Goal: Contribute content: Add original content to the website for others to see

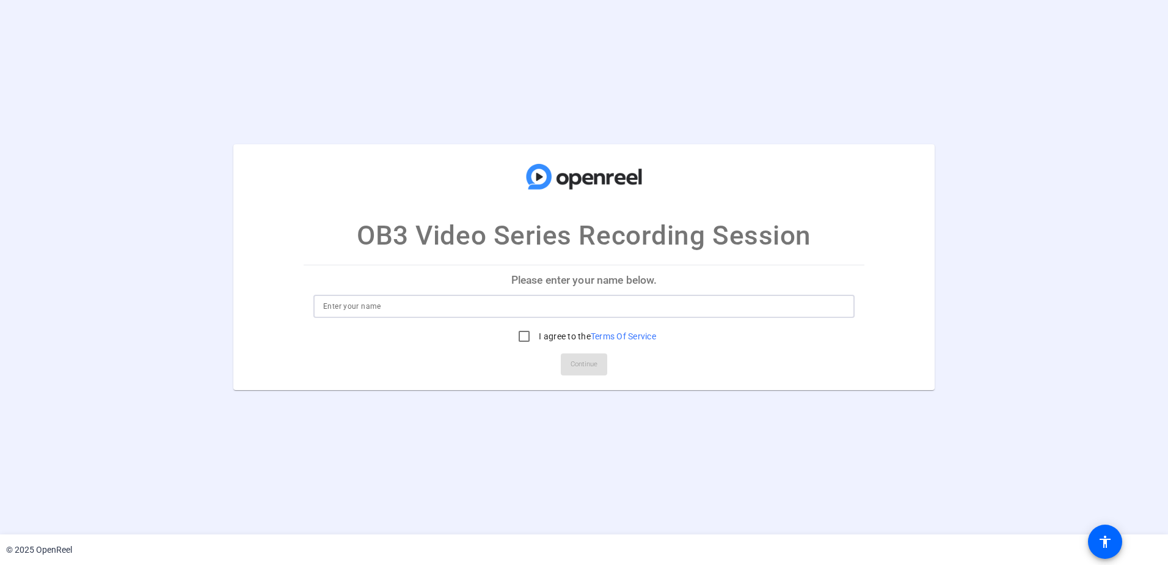
click at [636, 309] on input at bounding box center [584, 306] width 522 height 15
type input "[PERSON_NAME]"
click at [522, 337] on input "I agree to the Terms Of Service" at bounding box center [524, 336] width 24 height 24
checkbox input "true"
click at [588, 369] on span "Continue" at bounding box center [584, 364] width 27 height 18
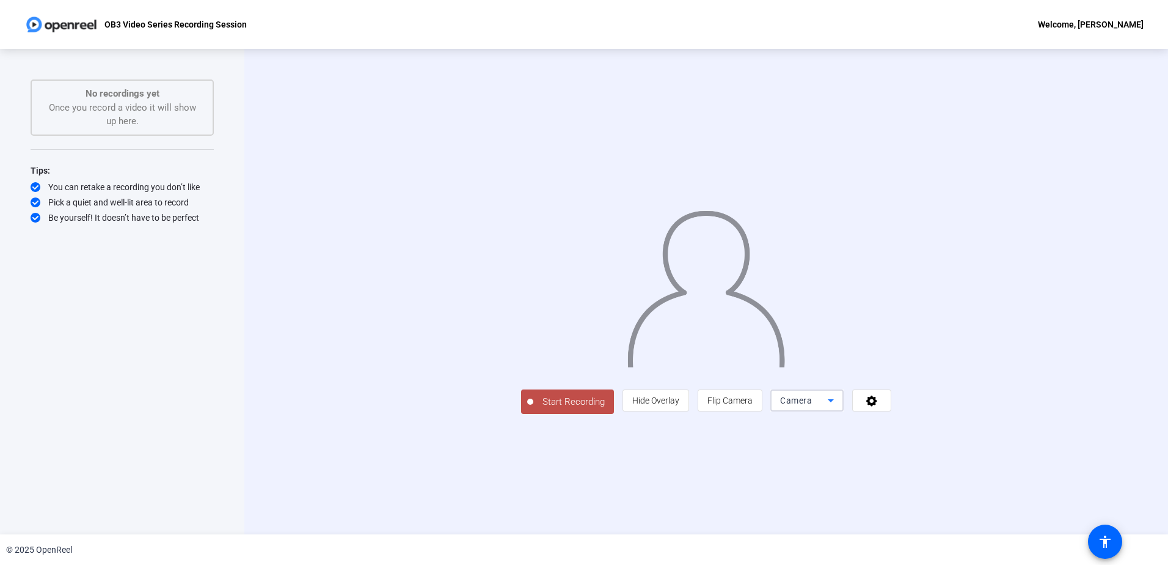
click at [812, 405] on span "Camera" at bounding box center [796, 400] width 32 height 10
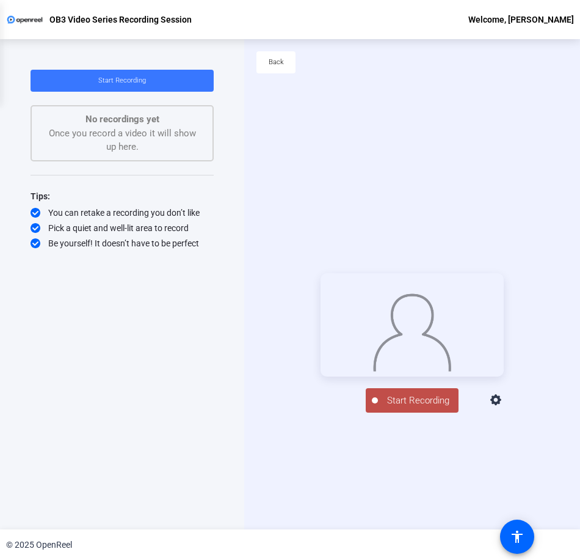
click at [428, 432] on div at bounding box center [290, 280] width 580 height 560
click at [423, 408] on span "Start Recording" at bounding box center [418, 400] width 81 height 14
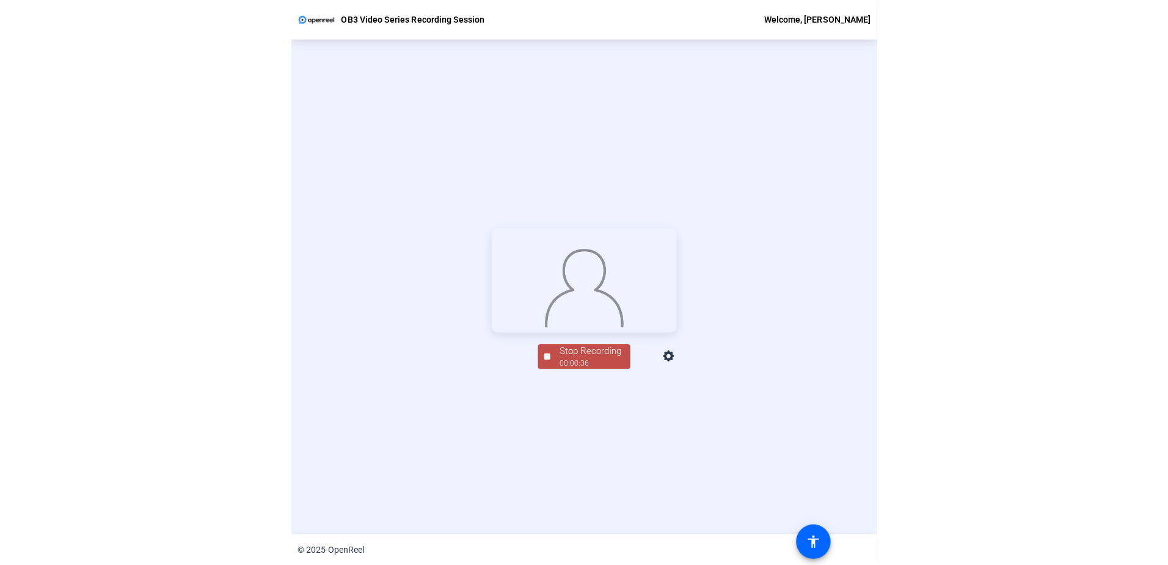
scroll to position [48, 0]
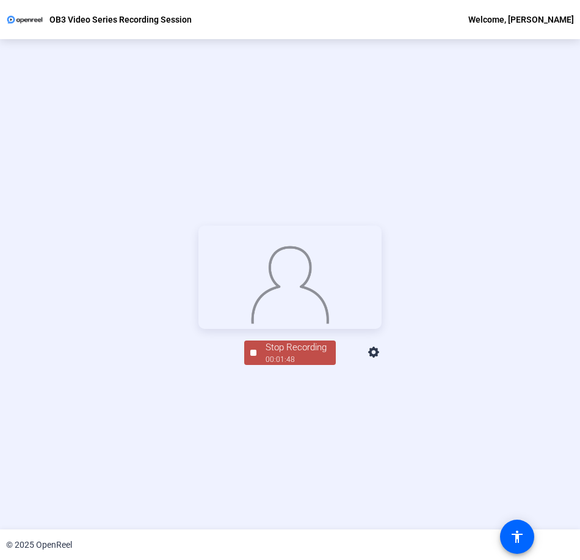
click at [276, 354] on div "Stop Recording" at bounding box center [296, 347] width 61 height 14
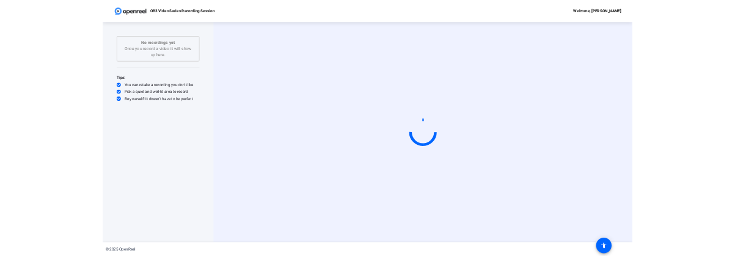
scroll to position [0, 0]
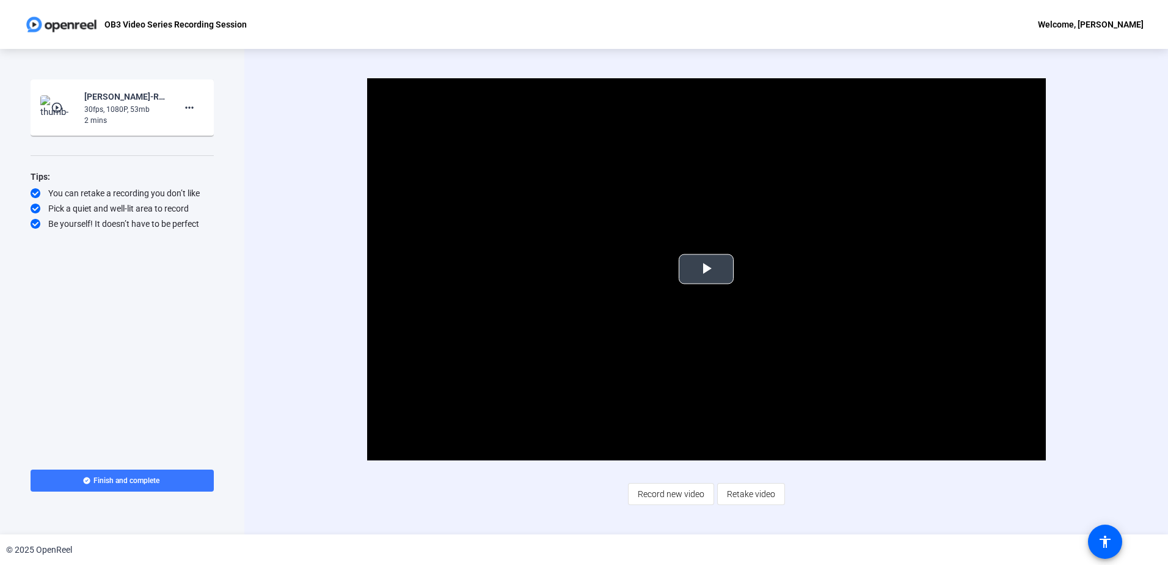
click at [706, 269] on span "Video Player" at bounding box center [706, 269] width 0 height 0
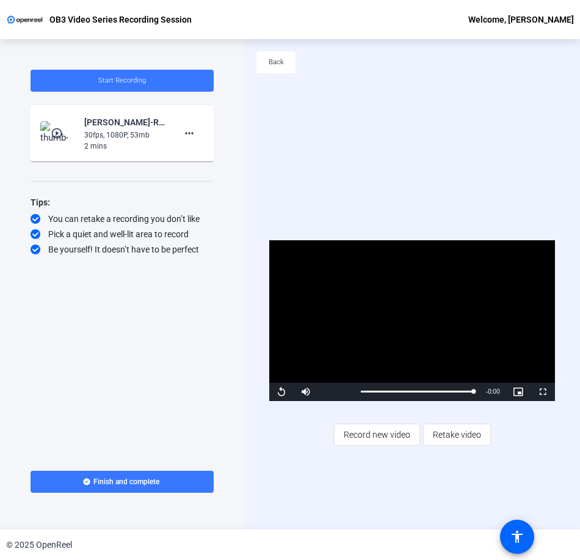
click at [89, 320] on div "Start Recording play_circle_outline [PERSON_NAME]-Rapid Response OB3 Campaign -…" at bounding box center [122, 259] width 183 height 378
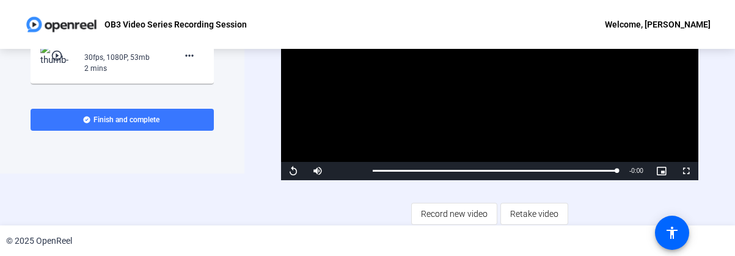
scroll to position [54, 0]
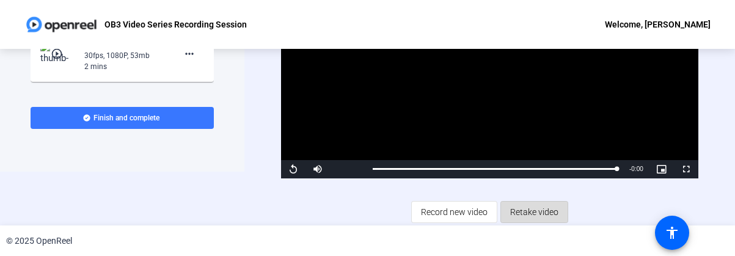
click at [546, 206] on span "Retake video" at bounding box center [534, 211] width 48 height 23
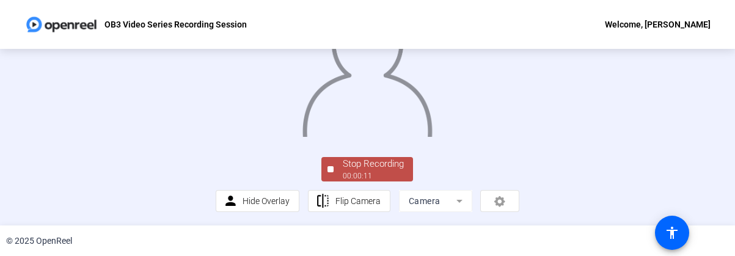
scroll to position [133, 0]
click at [343, 174] on div "00:00:13" at bounding box center [373, 175] width 61 height 11
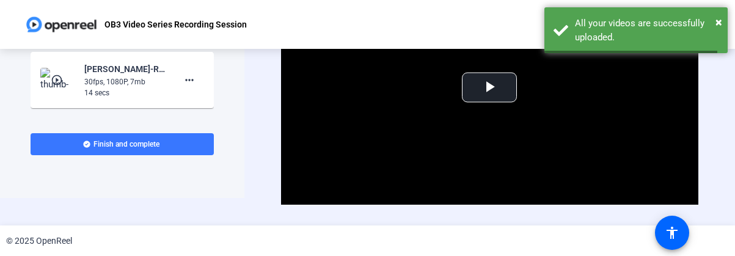
scroll to position [0, 0]
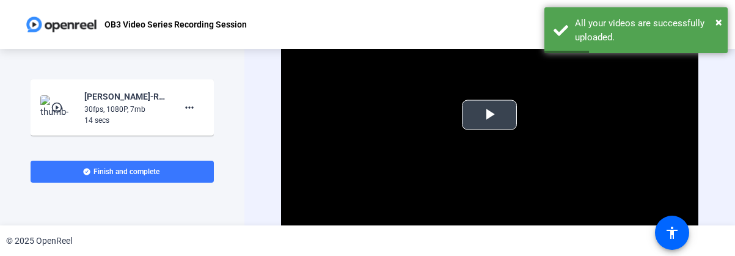
click at [517, 115] on video "Video Player" at bounding box center [489, 115] width 417 height 235
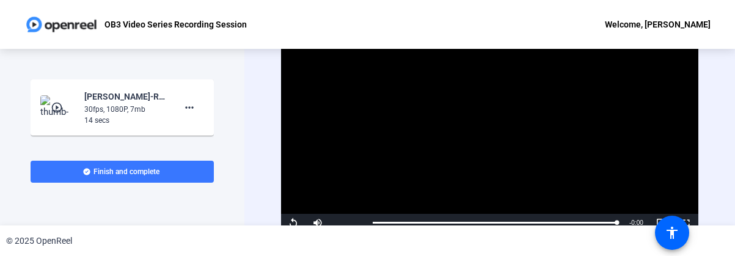
scroll to position [54, 0]
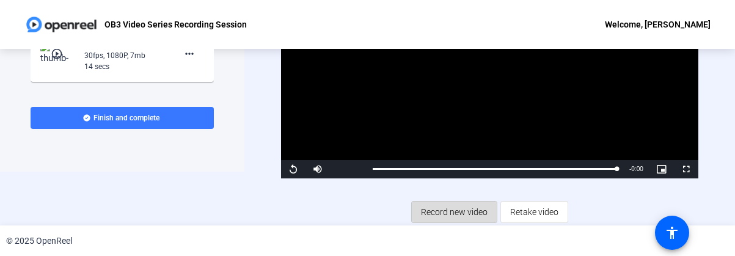
click at [458, 197] on span at bounding box center [454, 211] width 85 height 29
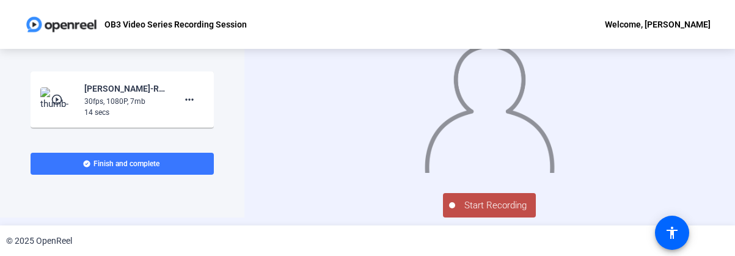
scroll to position [0, 0]
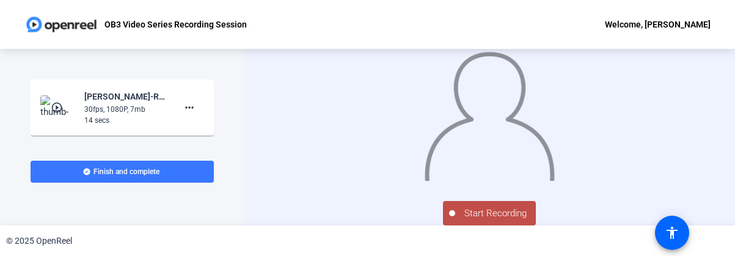
click at [642, 142] on div at bounding box center [490, 103] width 304 height 171
click at [601, 58] on div at bounding box center [490, 103] width 304 height 171
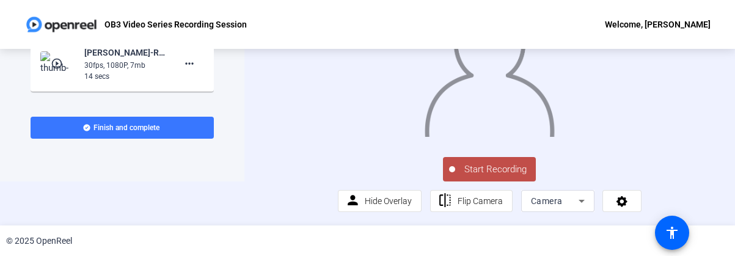
scroll to position [74, 0]
click at [488, 161] on button "Start Recording" at bounding box center [489, 169] width 93 height 24
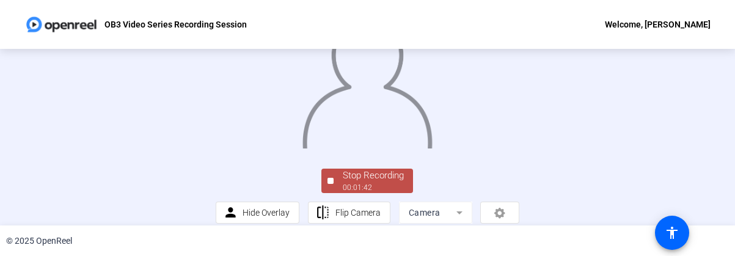
scroll to position [133, 0]
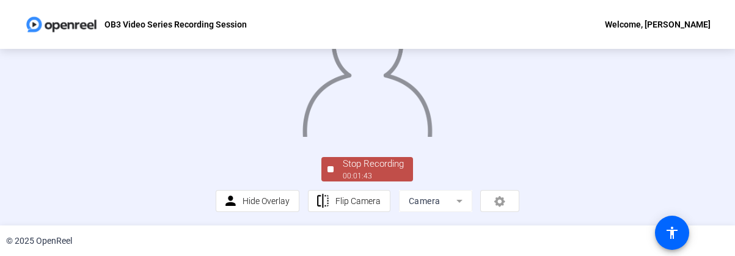
click at [343, 172] on div "00:01:43" at bounding box center [373, 175] width 61 height 11
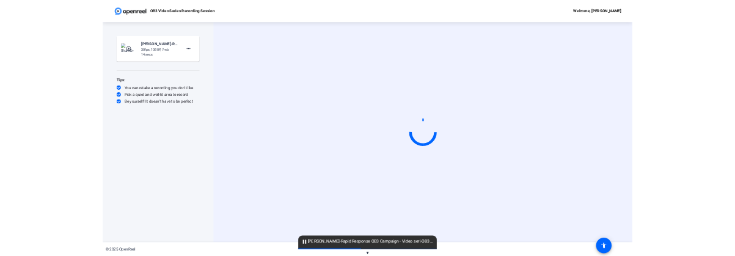
scroll to position [0, 0]
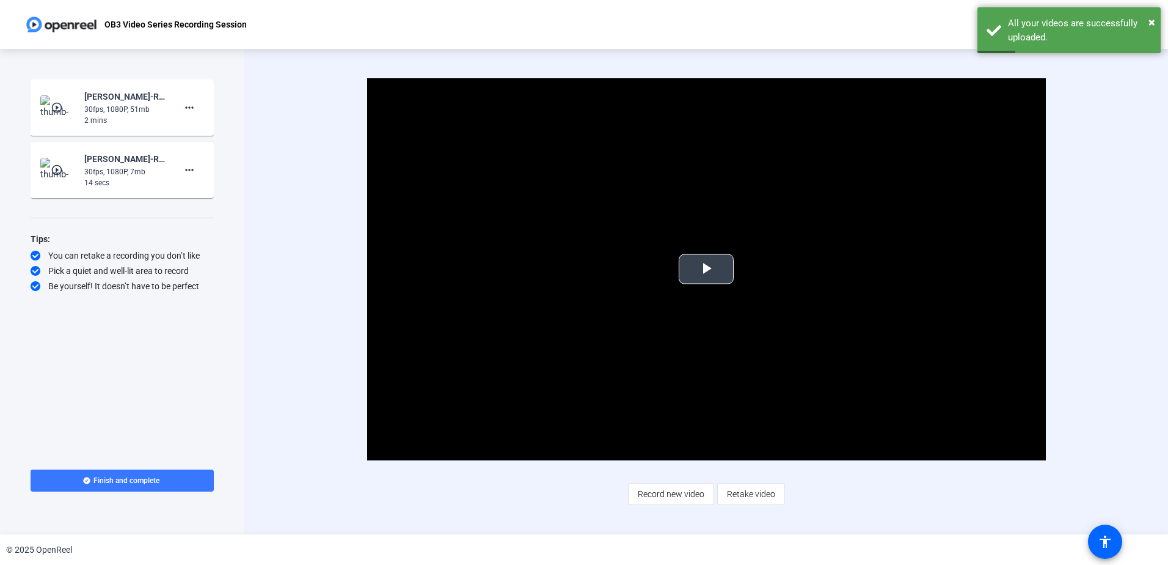
click at [706, 269] on span "Video Player" at bounding box center [706, 269] width 0 height 0
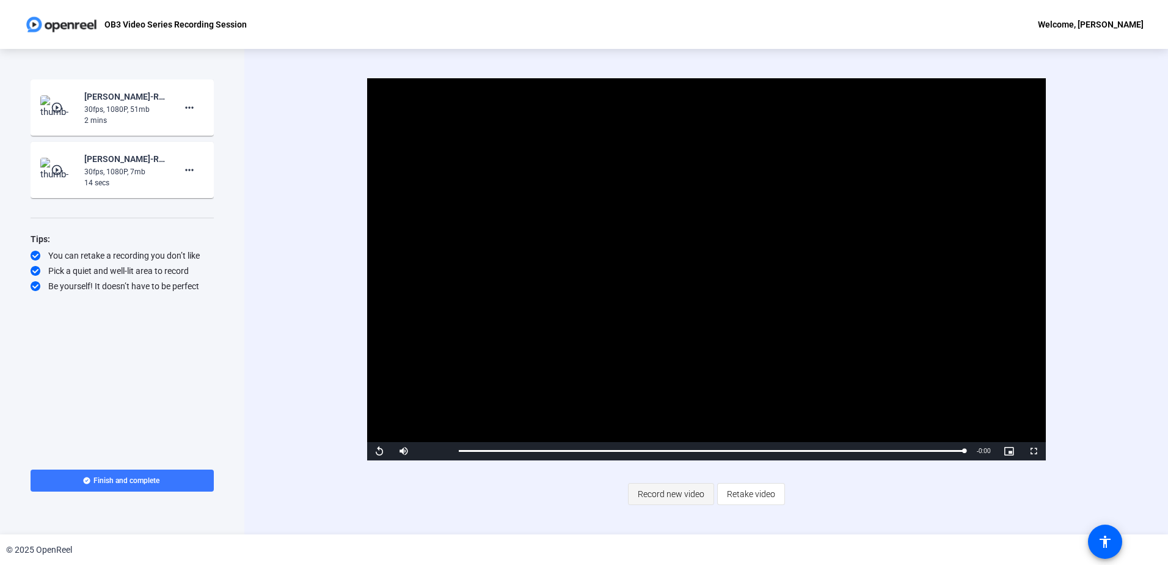
click at [693, 496] on span "Record new video" at bounding box center [671, 493] width 67 height 23
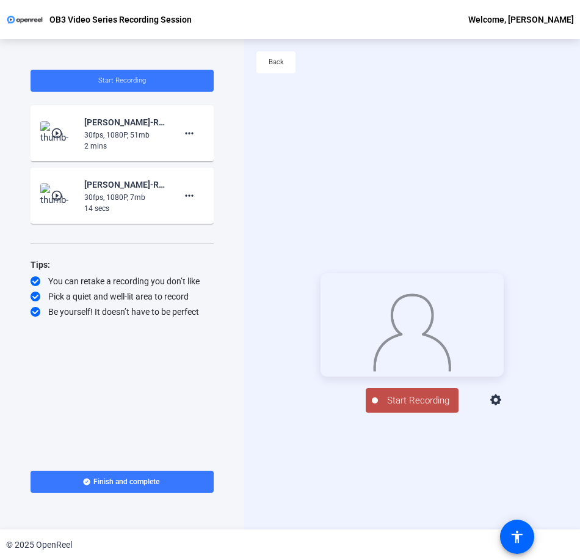
click at [420, 408] on span "Start Recording" at bounding box center [418, 400] width 81 height 14
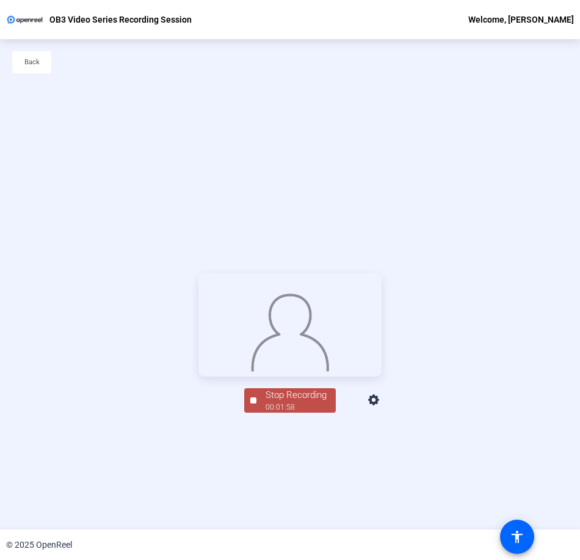
click at [305, 402] on div "Stop Recording" at bounding box center [296, 395] width 61 height 14
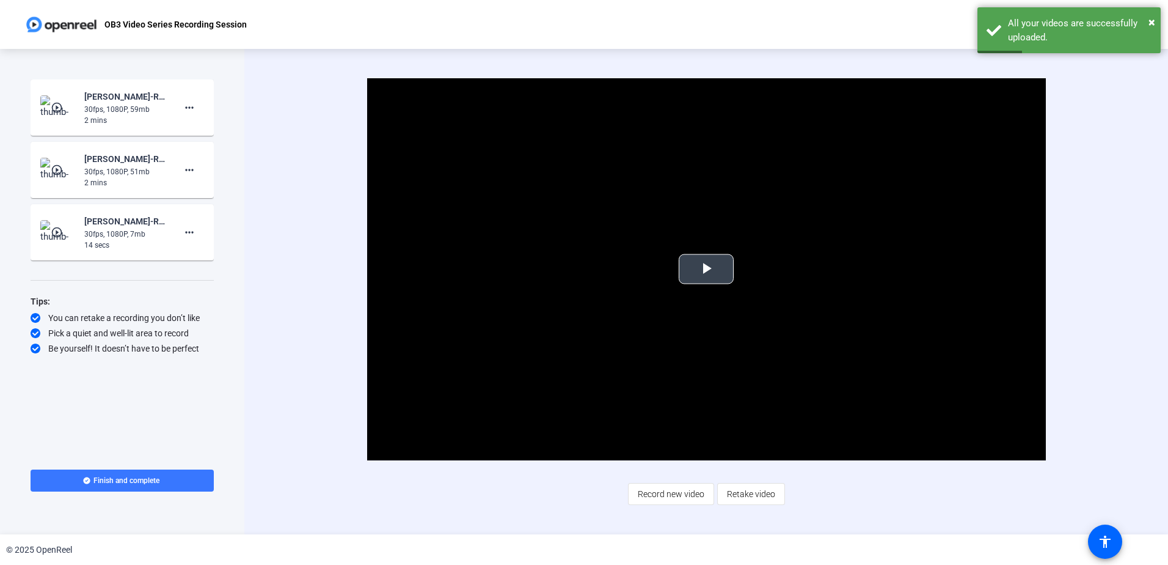
click at [706, 269] on span "Video Player" at bounding box center [706, 269] width 0 height 0
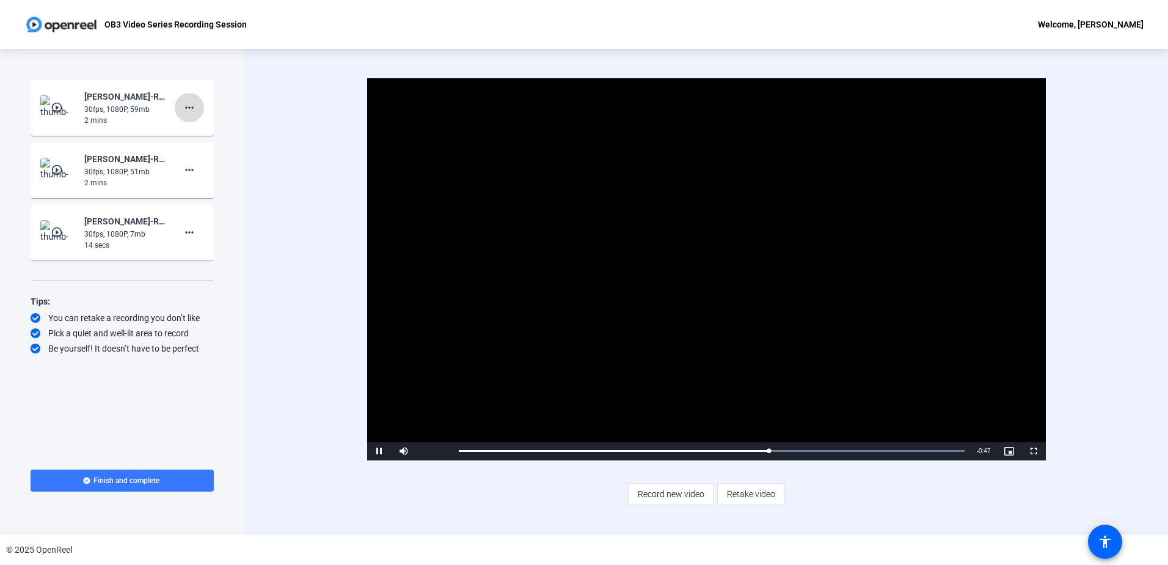
click at [187, 108] on mat-icon "more_horiz" at bounding box center [189, 107] width 15 height 15
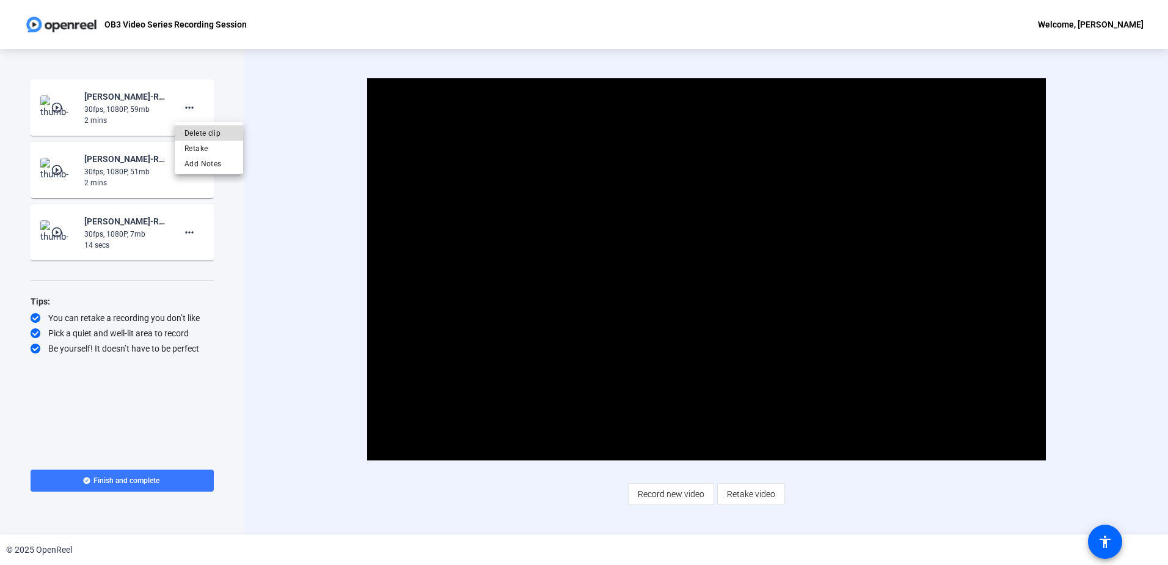
click at [208, 134] on span "Delete clip" at bounding box center [209, 133] width 49 height 15
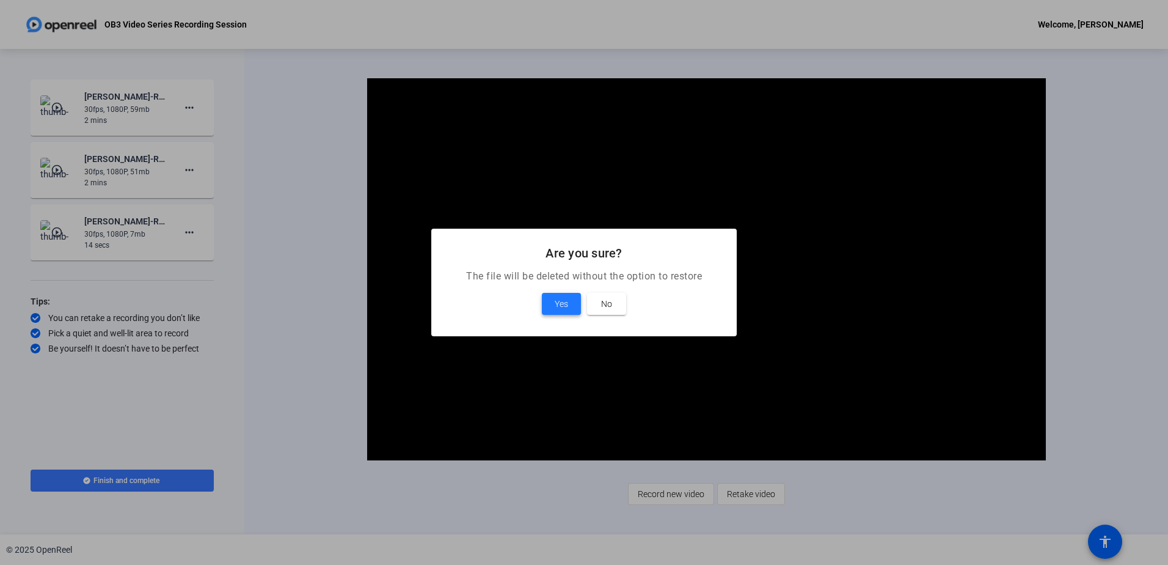
click at [571, 298] on span at bounding box center [561, 303] width 39 height 29
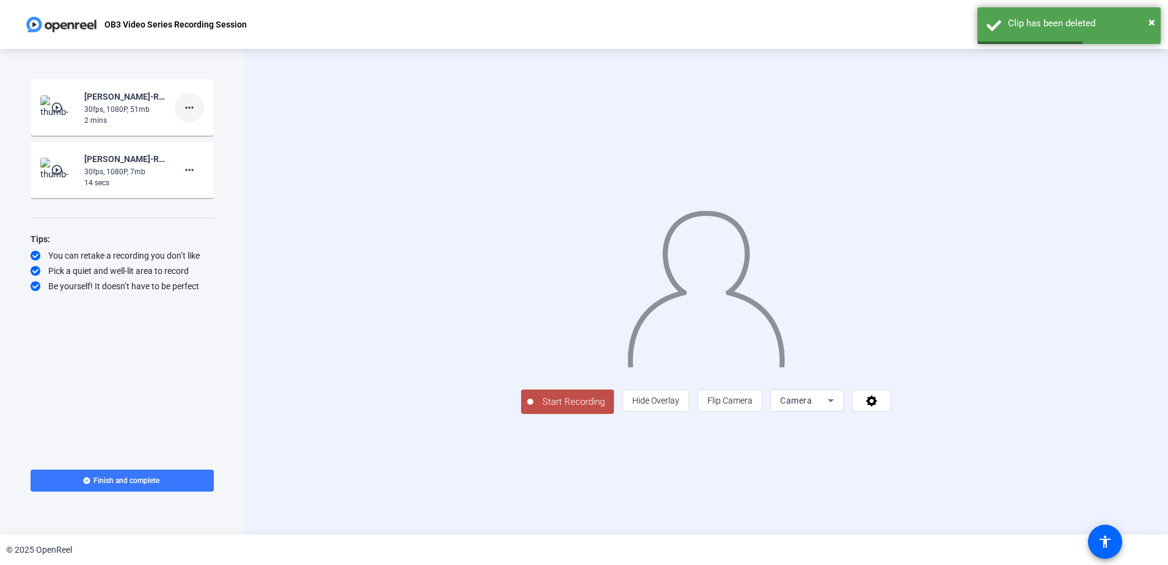
click at [193, 104] on mat-icon "more_horiz" at bounding box center [189, 107] width 15 height 15
click at [203, 134] on span "Delete clip" at bounding box center [209, 133] width 49 height 15
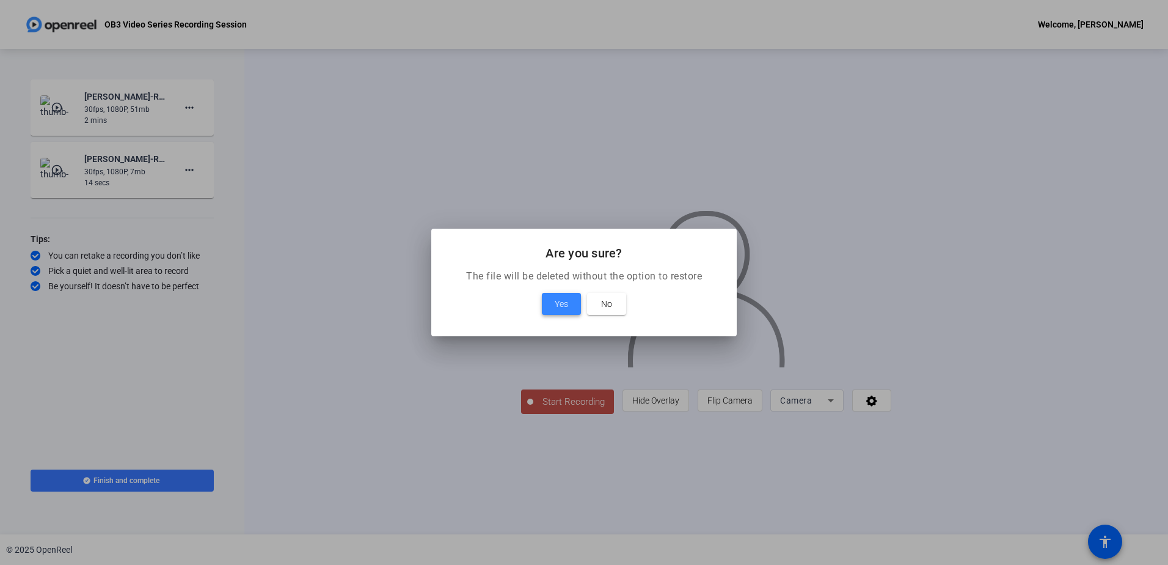
click at [569, 315] on span at bounding box center [561, 303] width 39 height 29
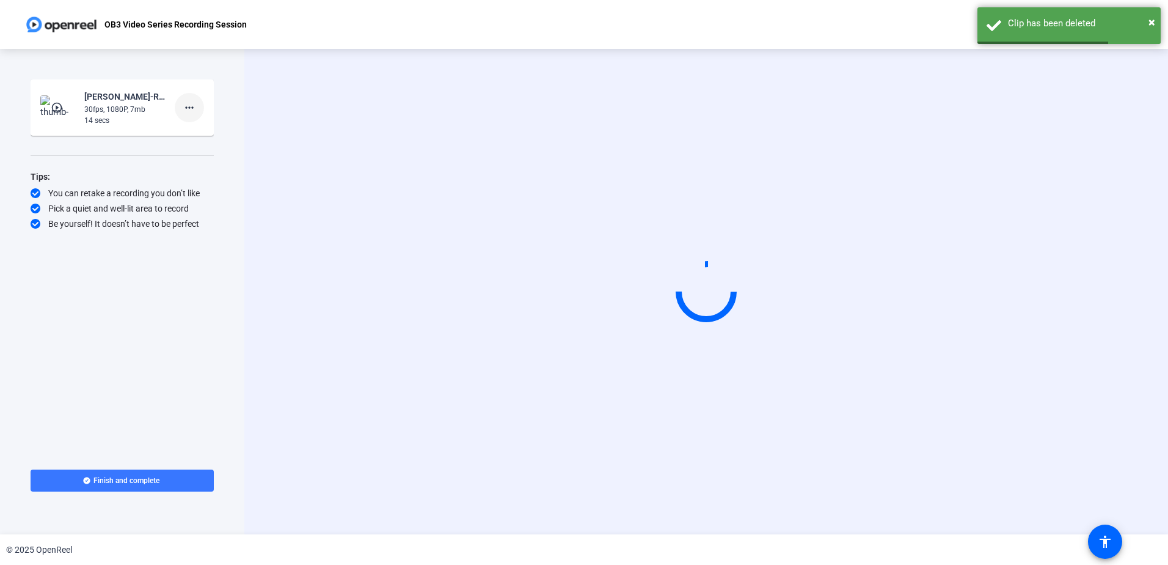
click at [199, 103] on span at bounding box center [189, 107] width 29 height 29
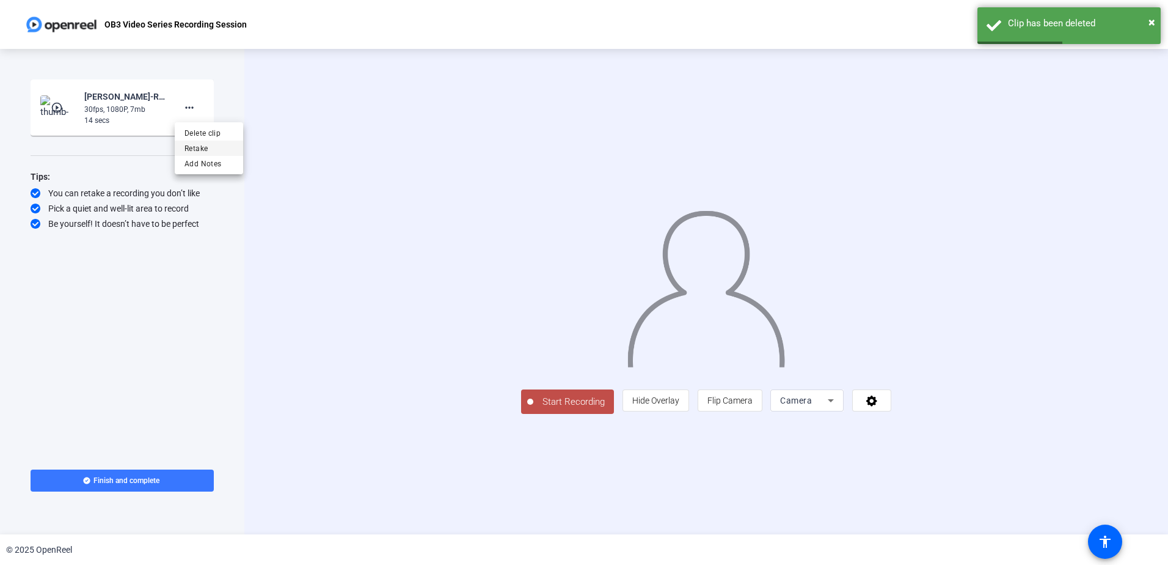
click at [199, 145] on span "Retake" at bounding box center [209, 148] width 49 height 15
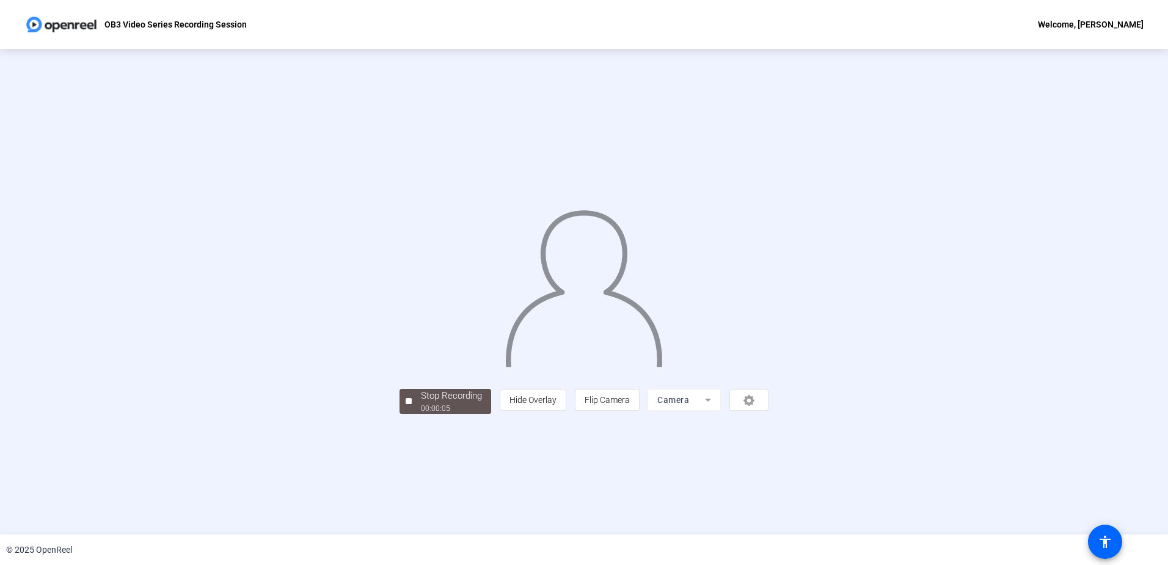
click at [932, 334] on div "Stop Recording 00:00:05 person Hide Overlay flip Flip Camera Camera" at bounding box center [583, 292] width 993 height 244
click at [421, 403] on div "Stop Recording" at bounding box center [451, 396] width 61 height 14
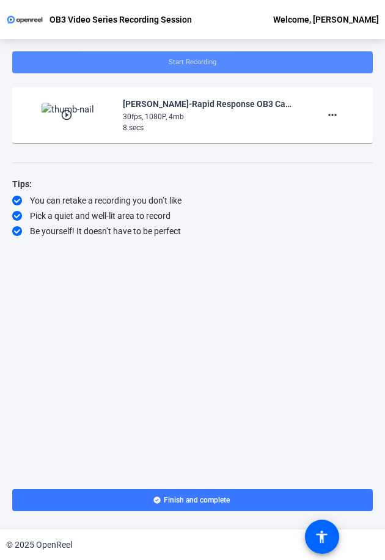
click at [149, 60] on span at bounding box center [192, 62] width 360 height 29
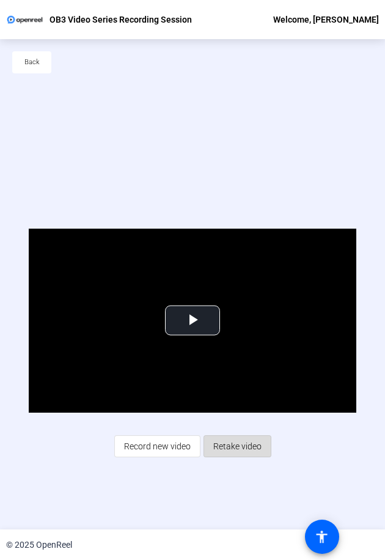
drag, startPoint x: 180, startPoint y: 323, endPoint x: 235, endPoint y: 441, distance: 130.4
click at [235, 441] on span "Retake video" at bounding box center [237, 445] width 48 height 23
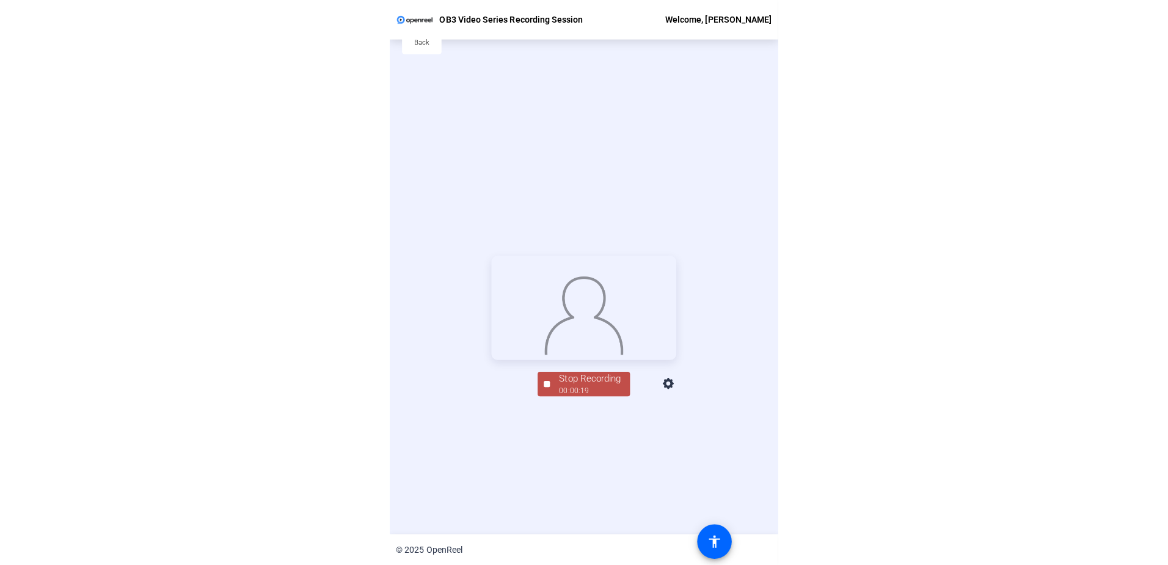
scroll to position [20, 0]
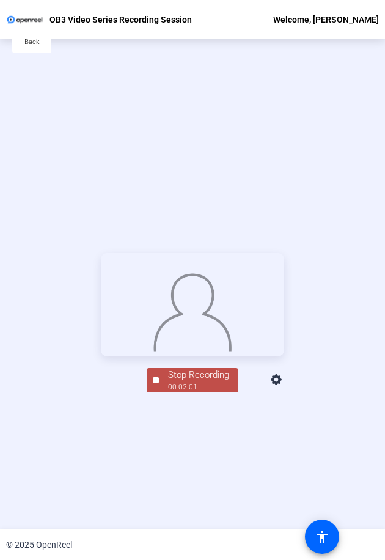
click at [185, 392] on div "00:02:01" at bounding box center [198, 386] width 61 height 11
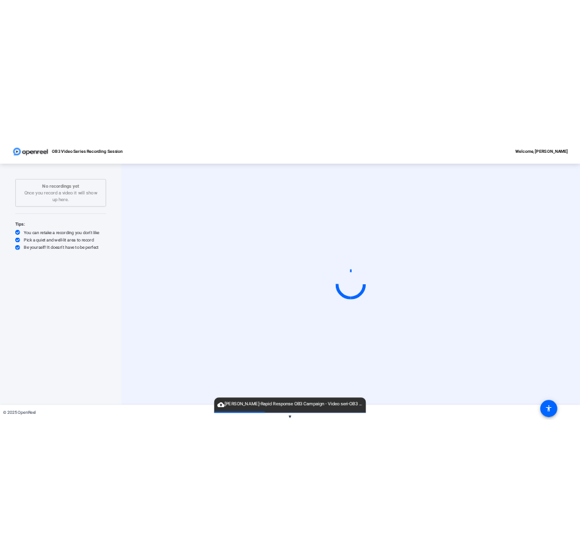
scroll to position [0, 0]
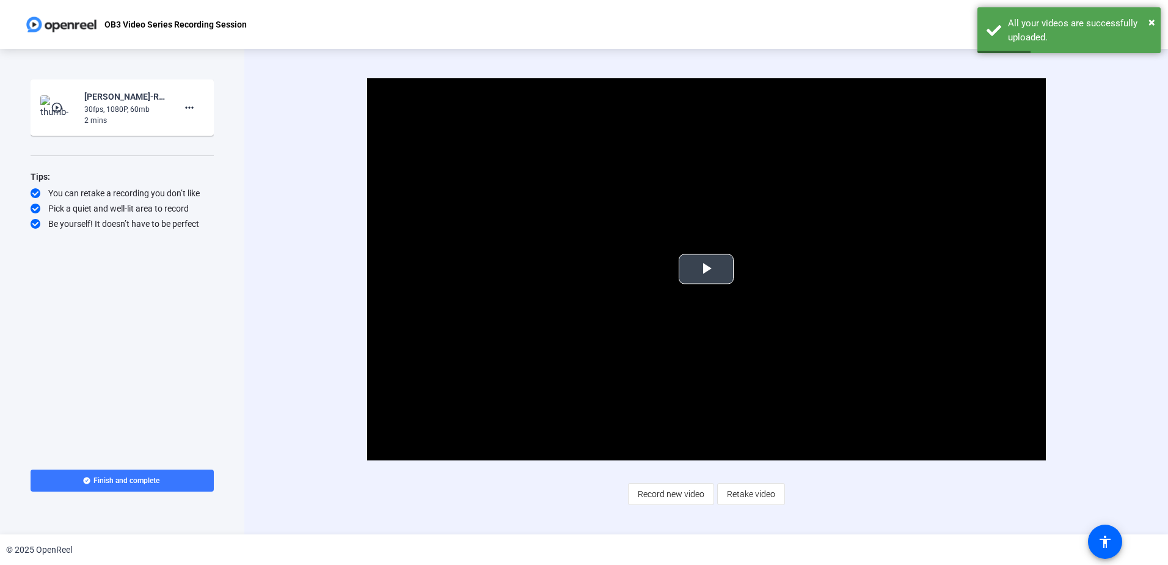
click at [706, 269] on span "Video Player" at bounding box center [706, 269] width 0 height 0
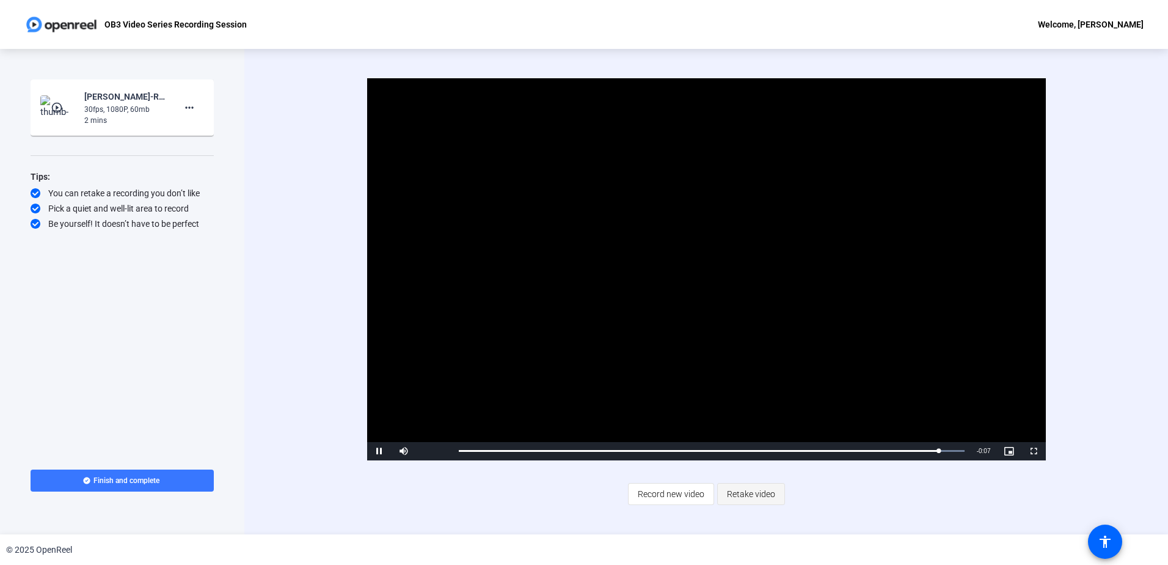
click at [750, 496] on span "Retake video" at bounding box center [751, 493] width 48 height 23
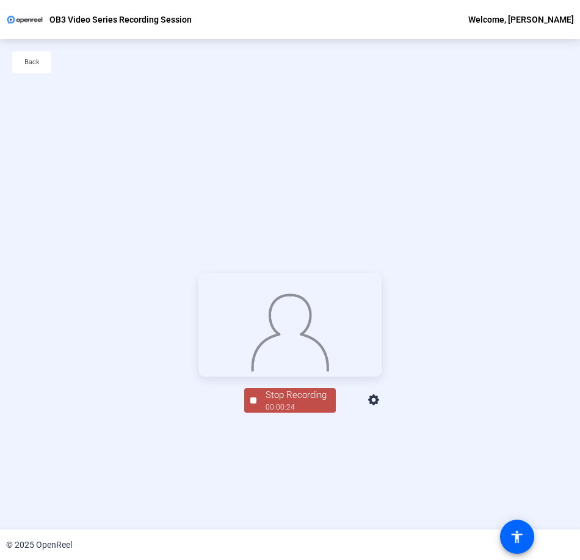
click at [273, 500] on div "Stop Recording 00:00:24 person Hide Overlay flip Flip Camera Camera" at bounding box center [290, 343] width 580 height 490
click at [273, 402] on div "Stop Recording" at bounding box center [296, 395] width 61 height 14
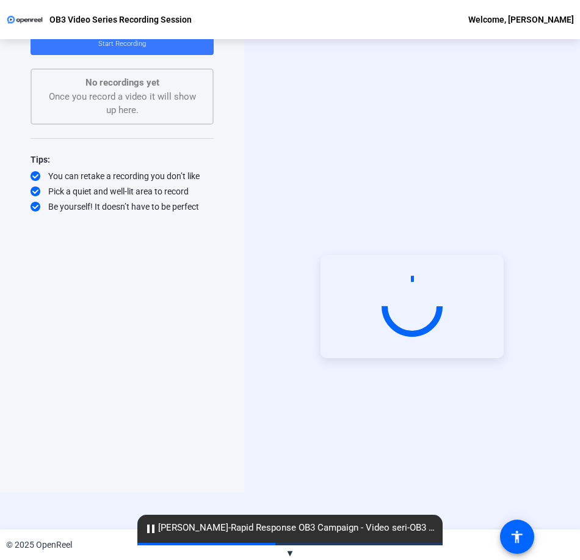
scroll to position [37, 0]
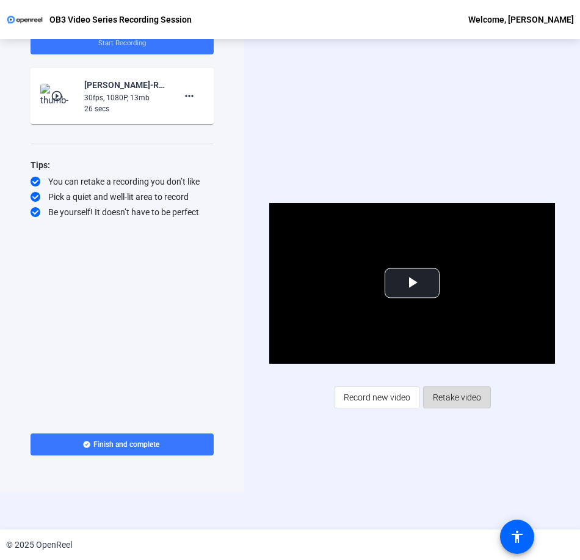
click at [459, 397] on span "Retake video" at bounding box center [457, 397] width 48 height 23
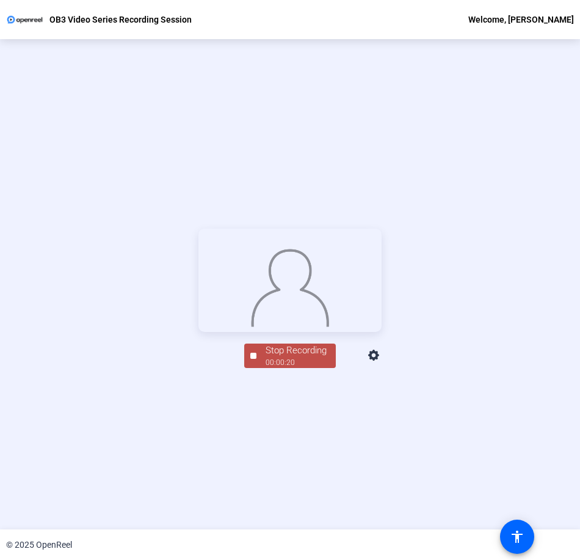
scroll to position [45, 0]
click at [284, 367] on div "00:01:45" at bounding box center [296, 361] width 61 height 11
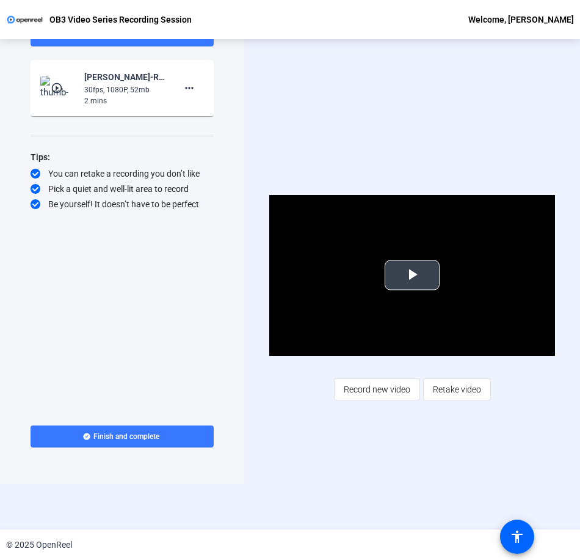
click at [412, 275] on span "Video Player" at bounding box center [412, 275] width 0 height 0
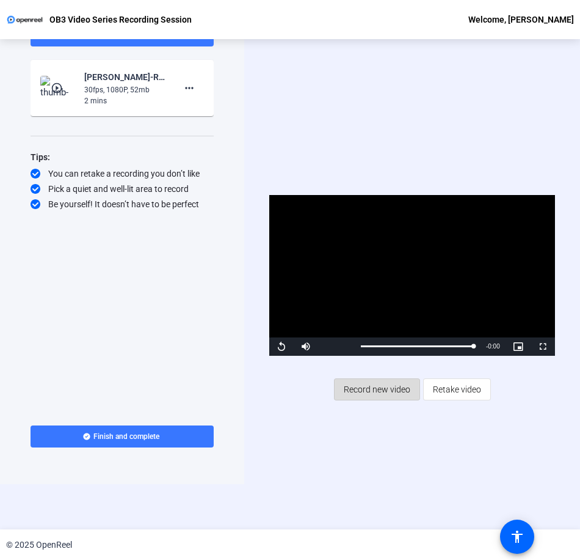
click at [379, 384] on span "Record new video" at bounding box center [377, 389] width 67 height 23
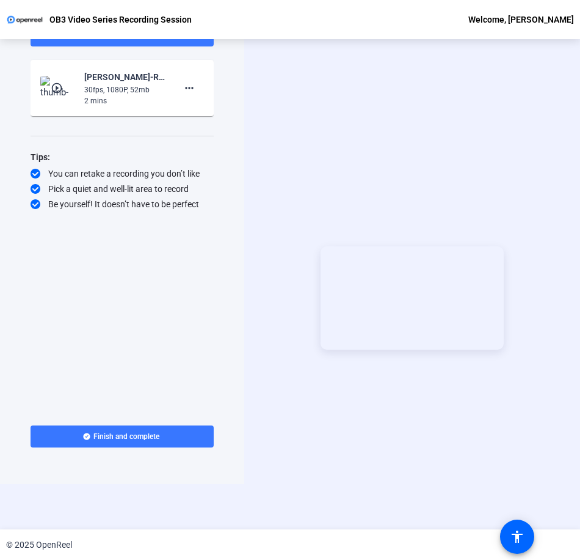
scroll to position [59, 0]
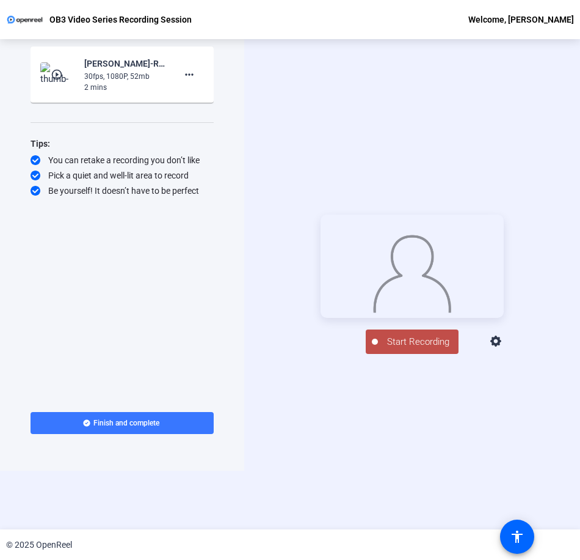
click at [422, 349] on span "Start Recording" at bounding box center [418, 342] width 81 height 14
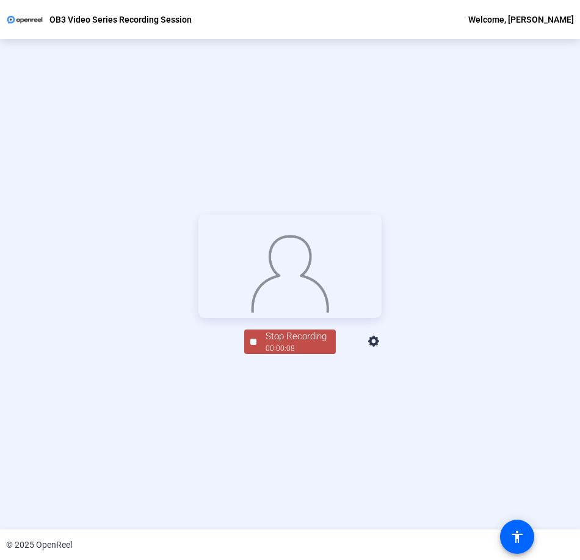
click at [273, 354] on div "Stop Recording 00:00:08 person Hide Overlay flip Flip Camera Camera" at bounding box center [290, 283] width 183 height 139
click at [274, 343] on div "Stop Recording" at bounding box center [296, 336] width 61 height 14
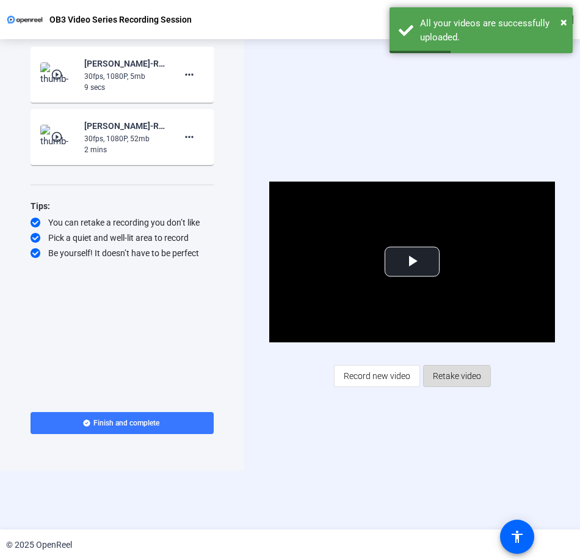
click at [436, 376] on span "Retake video" at bounding box center [457, 375] width 48 height 23
click at [436, 376] on div "Video Player is loading. Play Video Play Mute Current Time 0:00 / Duration 0:09…" at bounding box center [412, 284] width 336 height 490
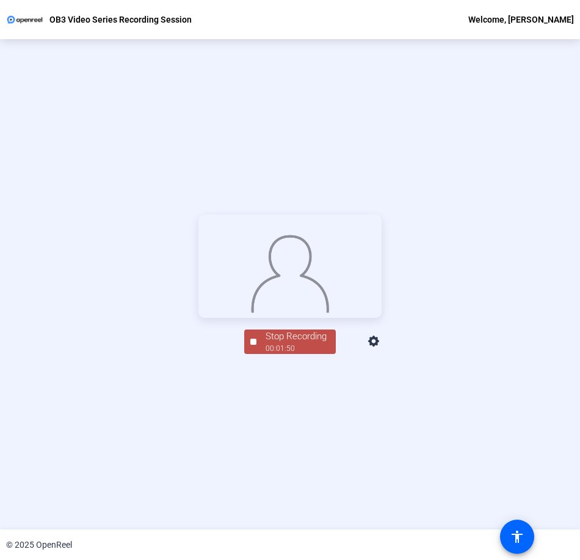
click at [299, 343] on div "Stop Recording" at bounding box center [296, 336] width 61 height 14
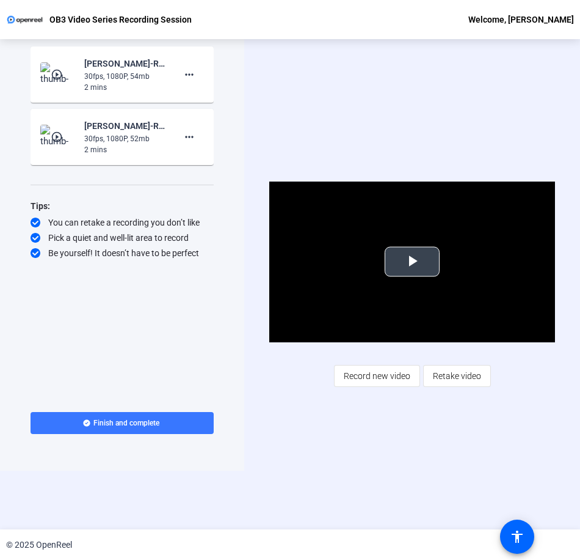
drag, startPoint x: 423, startPoint y: 259, endPoint x: 415, endPoint y: 254, distance: 9.3
click at [412, 261] on span "Video Player" at bounding box center [412, 261] width 0 height 0
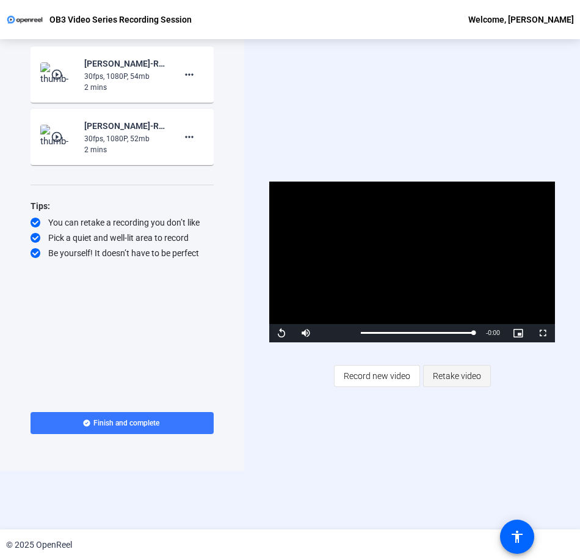
click at [462, 374] on span "Retake video" at bounding box center [457, 375] width 48 height 23
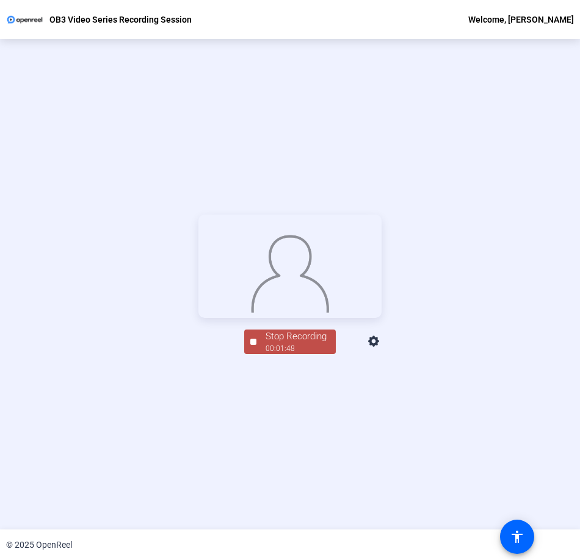
click at [272, 343] on div "Stop Recording" at bounding box center [296, 336] width 61 height 14
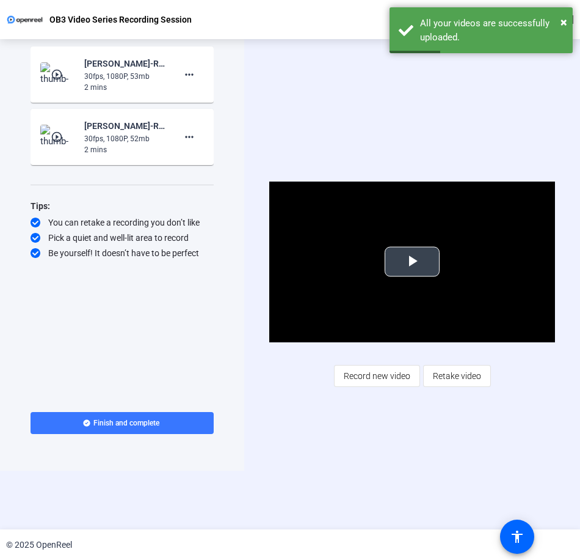
click at [412, 261] on span "Video Player" at bounding box center [412, 261] width 0 height 0
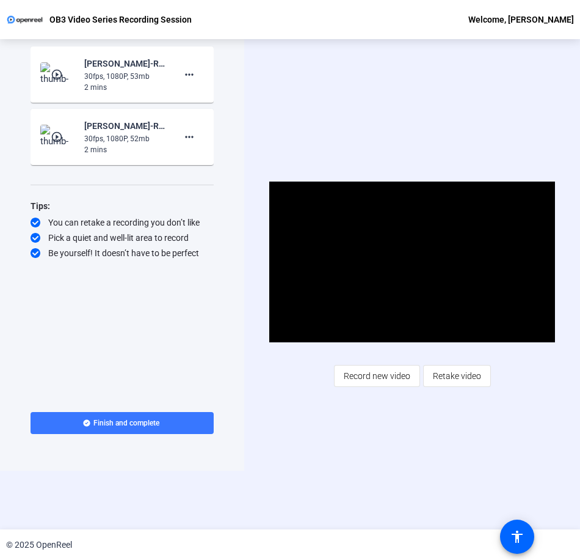
scroll to position [0, 0]
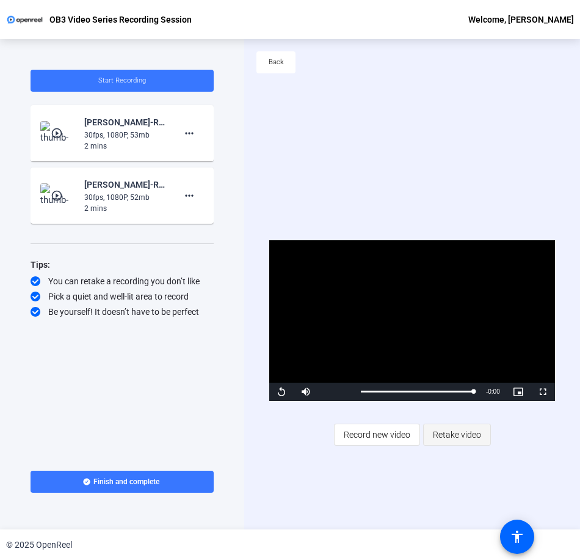
click at [441, 432] on span "Retake video" at bounding box center [457, 434] width 48 height 23
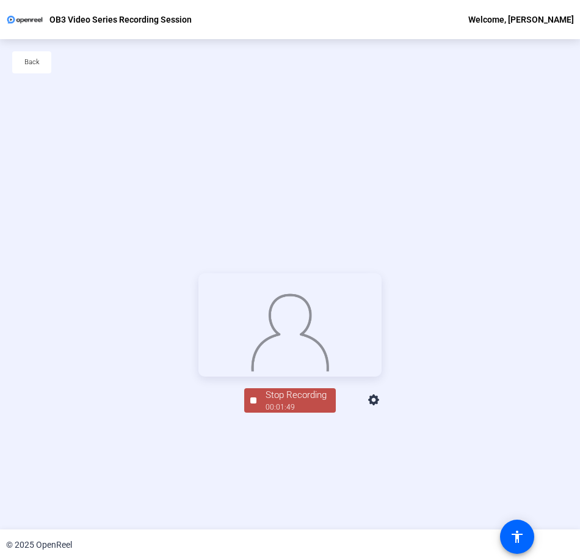
click at [266, 412] on div "00:01:49" at bounding box center [296, 406] width 61 height 11
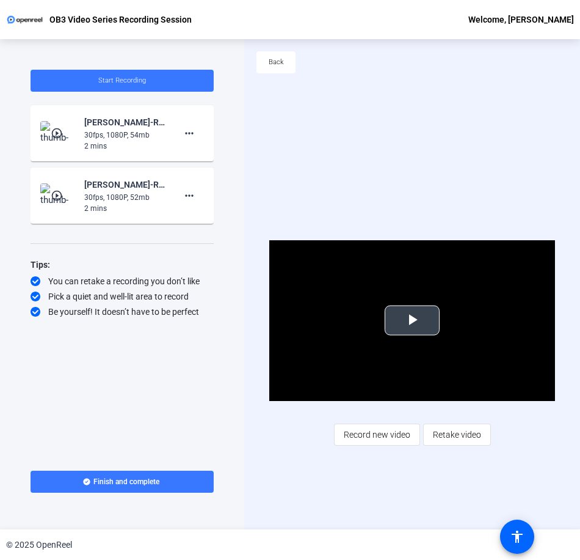
click at [412, 320] on span "Video Player" at bounding box center [412, 320] width 0 height 0
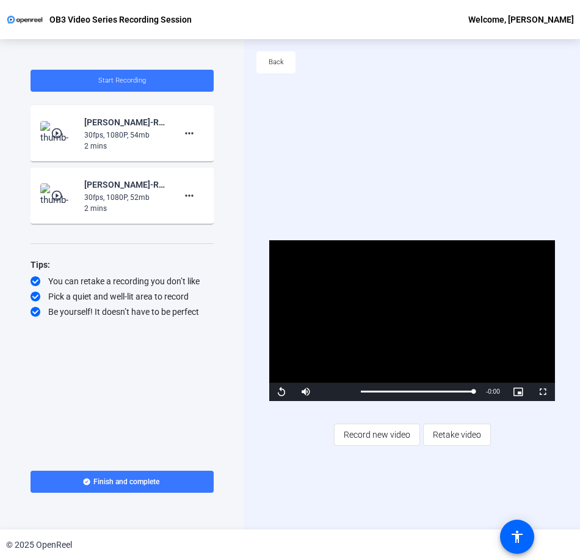
click at [432, 321] on video "Video Player" at bounding box center [412, 320] width 286 height 161
click at [473, 428] on span "Retake video" at bounding box center [457, 434] width 48 height 23
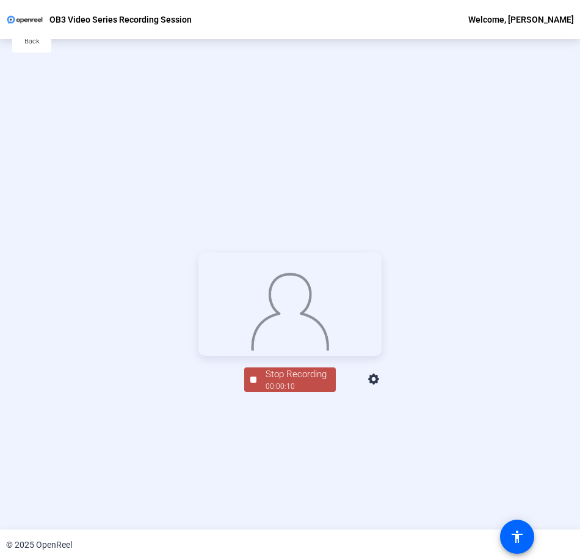
scroll to position [21, 0]
click at [291, 381] on div "Stop Recording" at bounding box center [296, 374] width 61 height 14
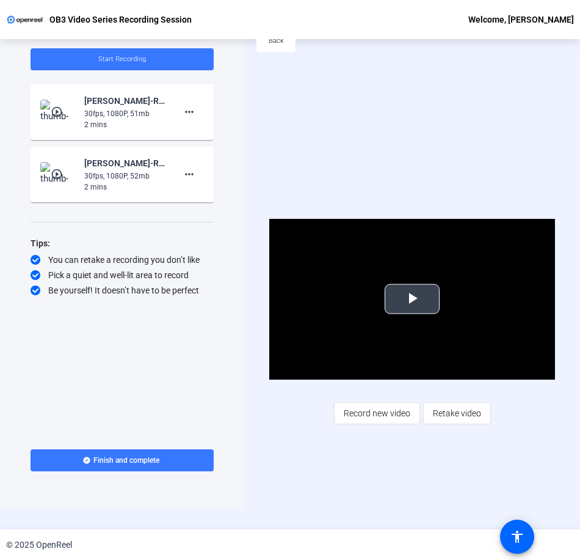
click at [412, 299] on span "Video Player" at bounding box center [412, 299] width 0 height 0
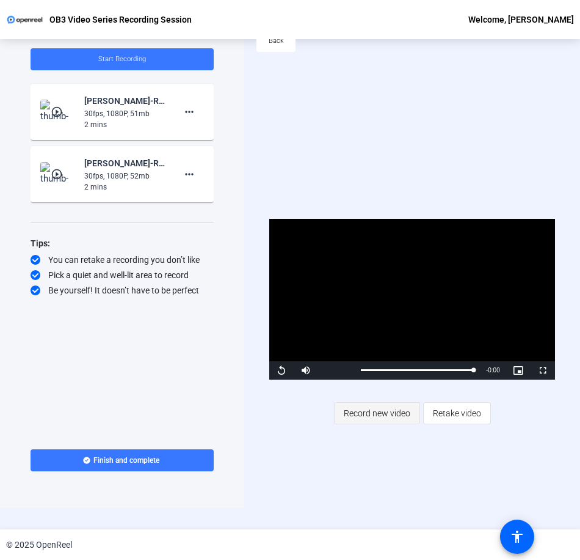
click at [378, 411] on span "Record new video" at bounding box center [377, 412] width 67 height 23
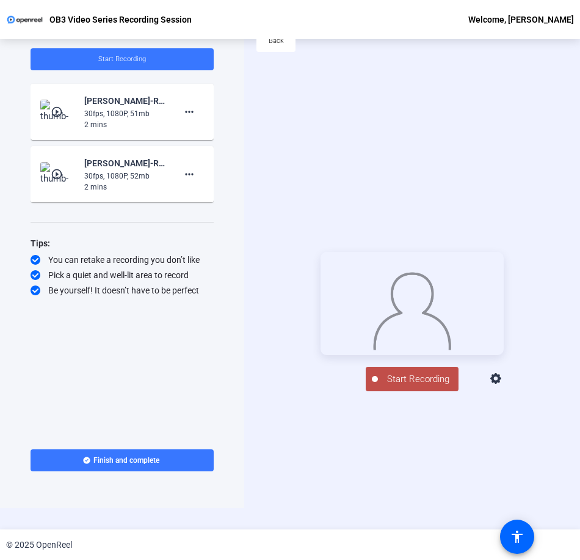
click at [378, 386] on span "Start Recording" at bounding box center [418, 379] width 81 height 14
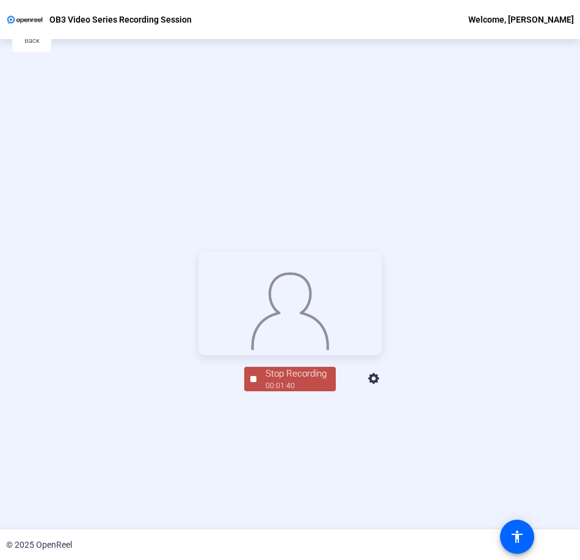
click at [274, 381] on div "Stop Recording" at bounding box center [296, 374] width 61 height 14
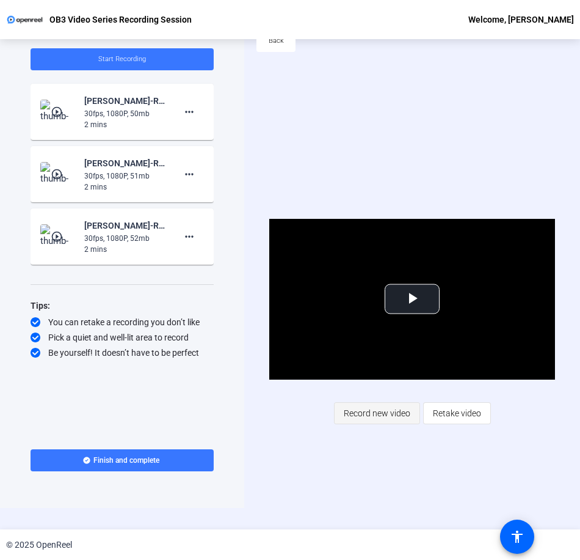
click at [359, 411] on span "Record new video" at bounding box center [377, 412] width 67 height 23
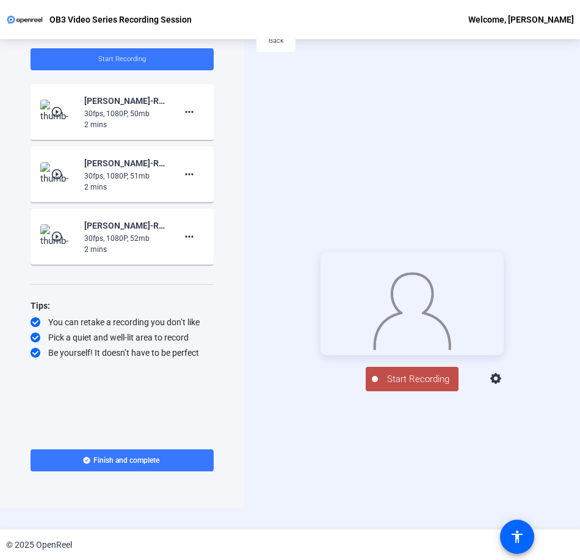
click at [382, 391] on button "Start Recording" at bounding box center [412, 379] width 93 height 24
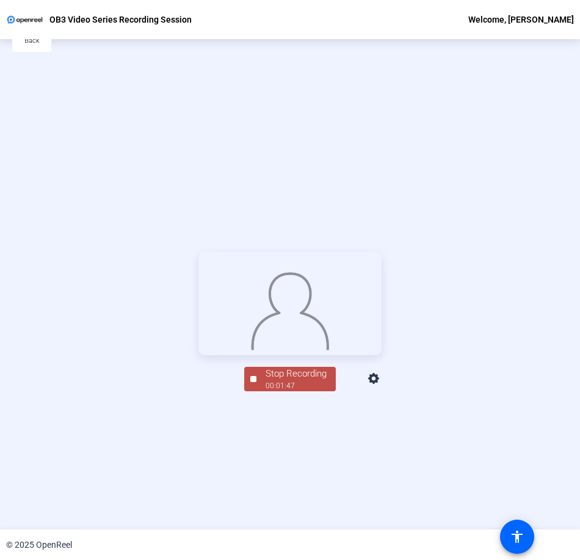
click at [277, 381] on div "Stop Recording" at bounding box center [296, 374] width 61 height 14
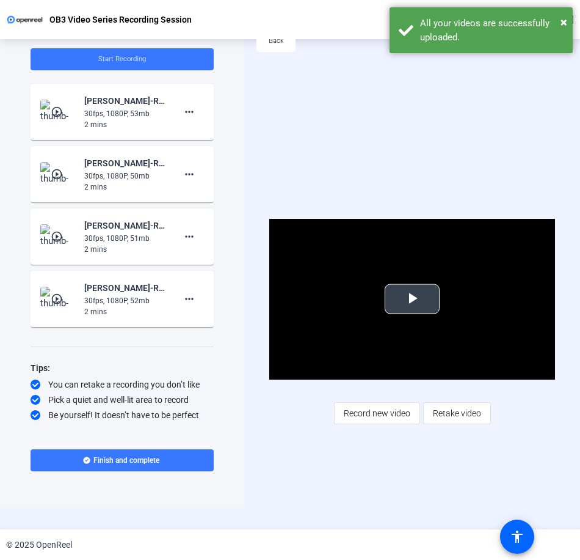
drag, startPoint x: 403, startPoint y: 299, endPoint x: 409, endPoint y: 312, distance: 14.2
click at [412, 299] on span "Video Player" at bounding box center [412, 299] width 0 height 0
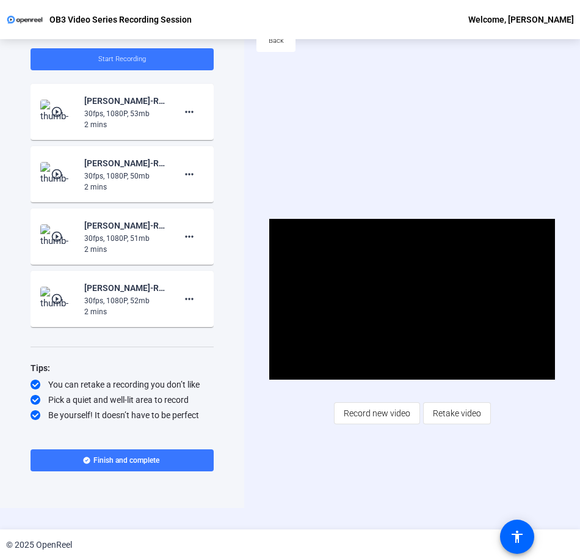
drag, startPoint x: 296, startPoint y: 16, endPoint x: 238, endPoint y: 155, distance: 149.8
drag, startPoint x: 238, startPoint y: 155, endPoint x: 334, endPoint y: 69, distance: 128.1
click at [334, 69] on div "Back" at bounding box center [412, 47] width 336 height 59
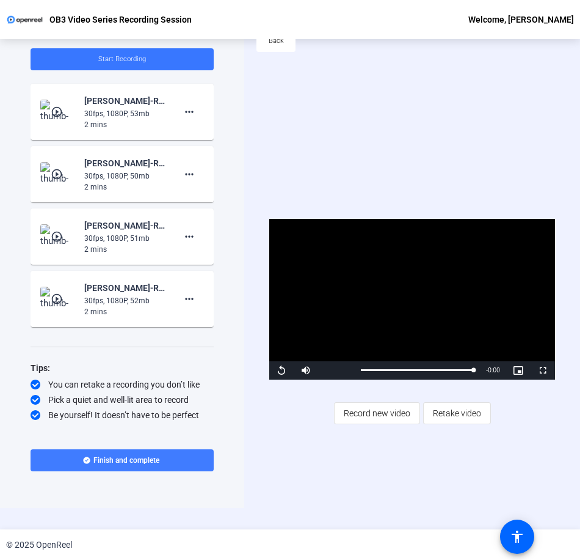
click at [120, 460] on span "Finish and complete" at bounding box center [126, 460] width 66 height 10
